Goal: Task Accomplishment & Management: Use online tool/utility

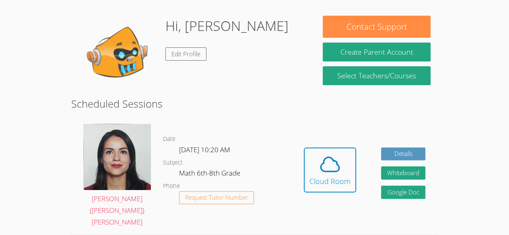
scroll to position [67, 0]
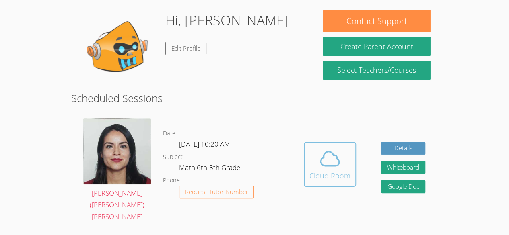
click at [341, 171] on div "Cloud Room" at bounding box center [330, 175] width 41 height 11
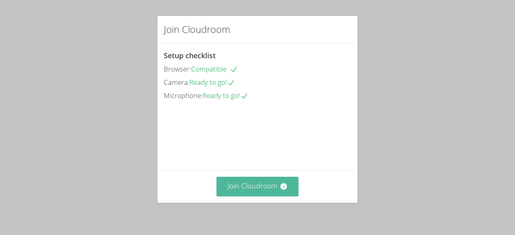
click at [265, 188] on button "Join Cloudroom" at bounding box center [258, 187] width 83 height 20
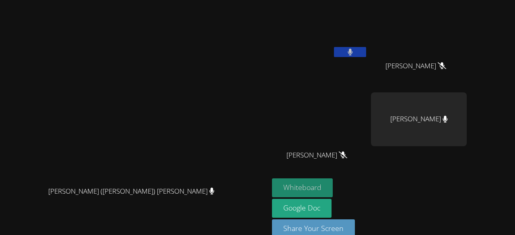
click at [333, 182] on button "Whiteboard" at bounding box center [302, 188] width 61 height 19
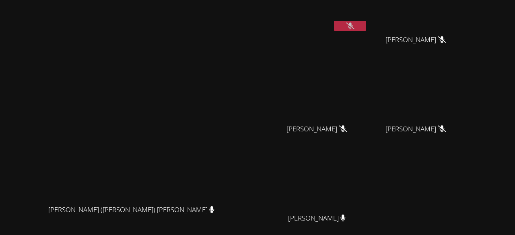
scroll to position [25, 0]
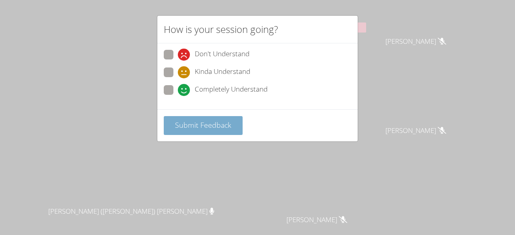
click at [231, 123] on button "Submit Feedback" at bounding box center [203, 125] width 79 height 19
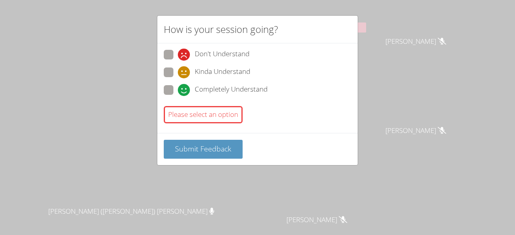
click at [408, 107] on div "How is your session going? Don't Understand Kinda Understand Completely Underst…" at bounding box center [257, 117] width 515 height 235
